Goal: Complete application form

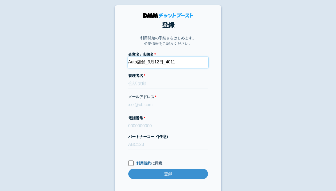
type input "Auto店舗_9月12日_4011"
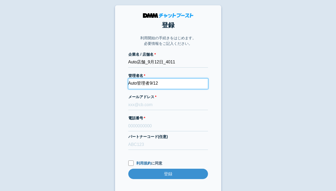
type input "Auto管理者9/12"
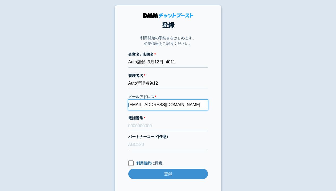
type input "[EMAIL_ADDRESS][DOMAIN_NAME]"
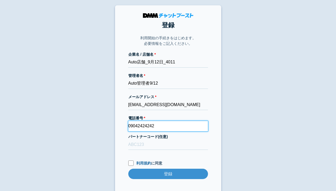
type input "09042424242"
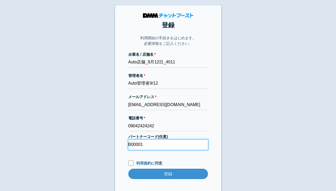
type input "B00001"
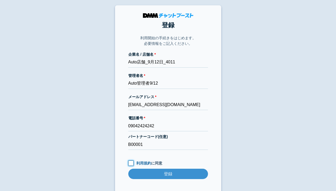
click at [131, 164] on input "利用規約 に同意" at bounding box center [130, 162] width 5 height 5
checkbox input "true"
click at [168, 174] on input "登録" at bounding box center [168, 174] width 80 height 10
